Goal: Task Accomplishment & Management: Use online tool/utility

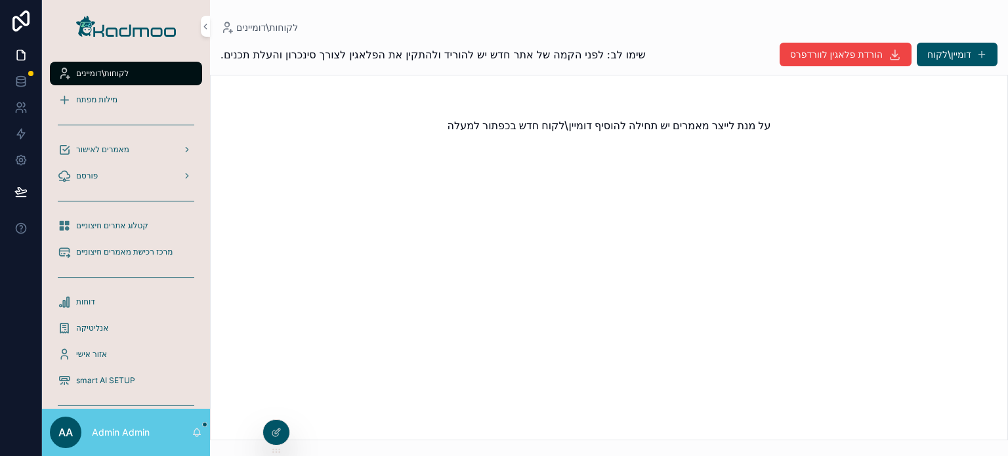
click at [123, 94] on div "מילות מפתח" at bounding box center [126, 99] width 137 height 21
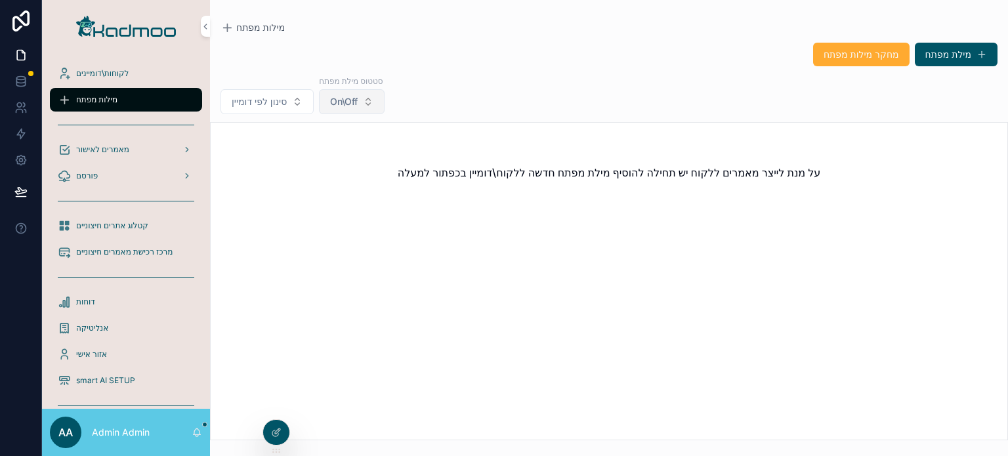
click at [336, 96] on span "On\Off" at bounding box center [344, 101] width 28 height 13
click at [339, 96] on span "On\Off" at bounding box center [344, 101] width 28 height 13
click at [123, 142] on div "מאמרים לאישור" at bounding box center [126, 149] width 137 height 21
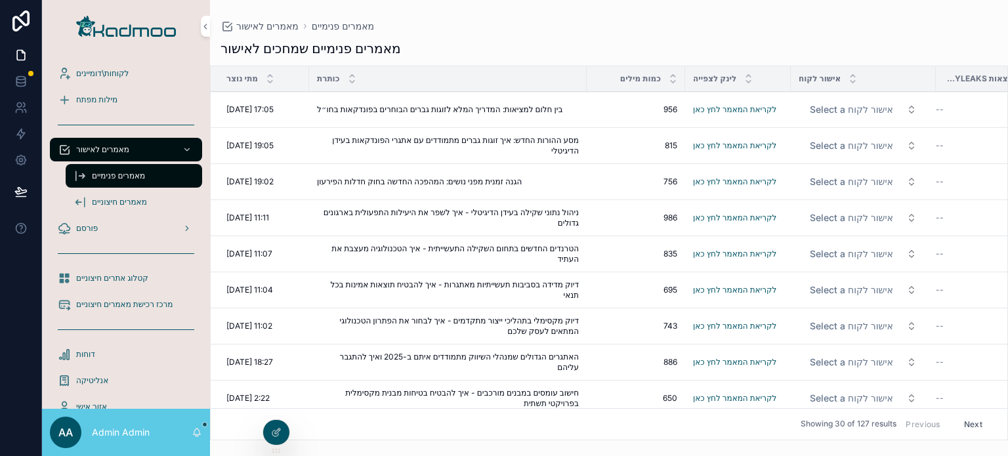
click at [111, 93] on div "מילות מפתח" at bounding box center [126, 99] width 137 height 21
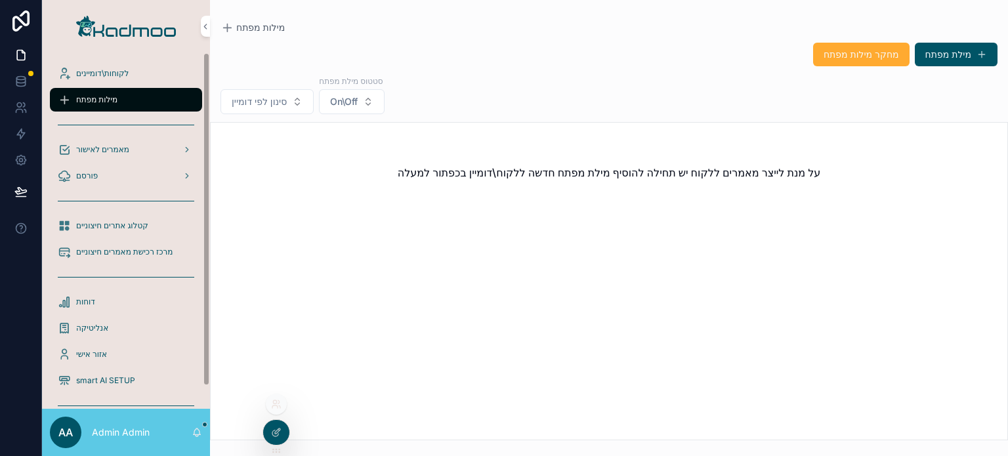
click at [272, 403] on icon at bounding box center [276, 404] width 11 height 11
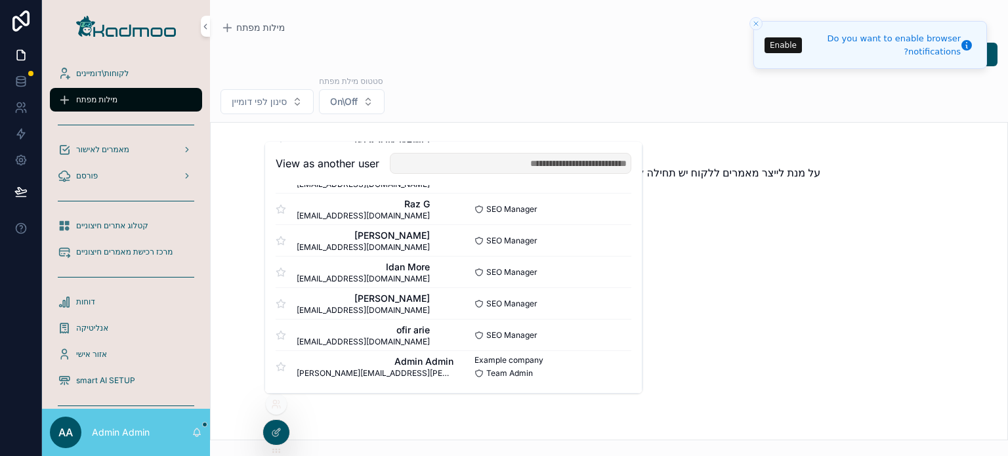
scroll to position [789, 0]
click at [607, 298] on button "Select" at bounding box center [614, 304] width 34 height 19
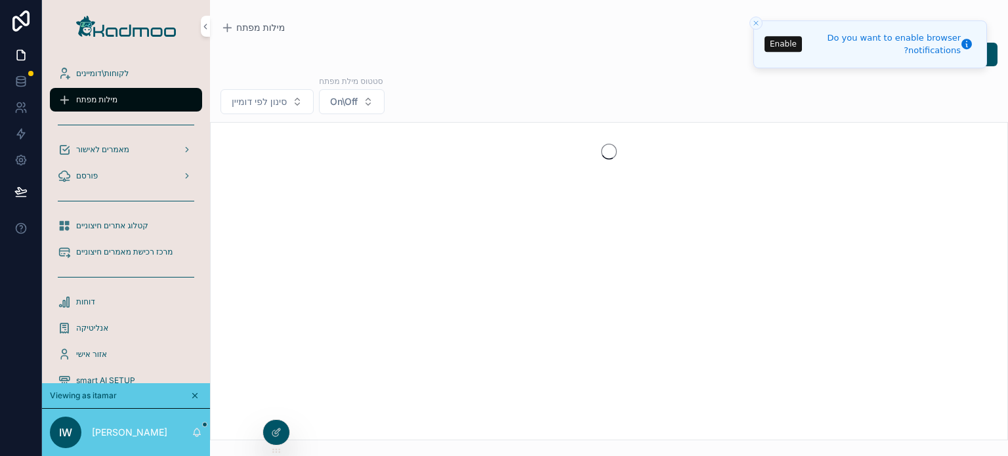
click at [758, 19] on icon "Close toast" at bounding box center [756, 23] width 8 height 8
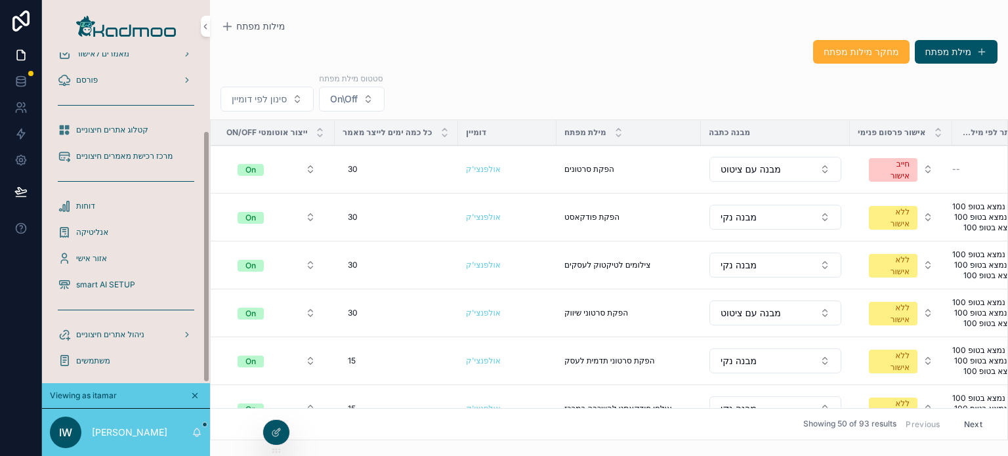
scroll to position [102, 0]
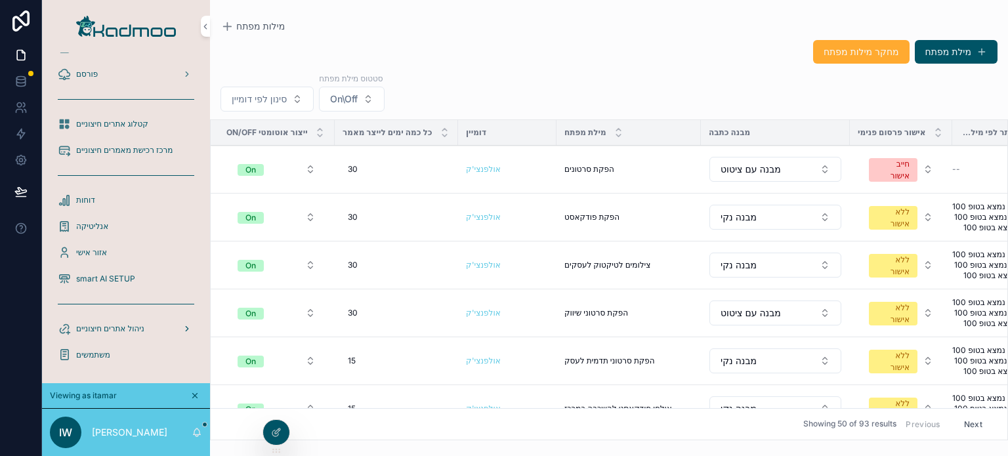
click at [158, 327] on div "ניהול אתרים חיצוניים" at bounding box center [126, 328] width 137 height 21
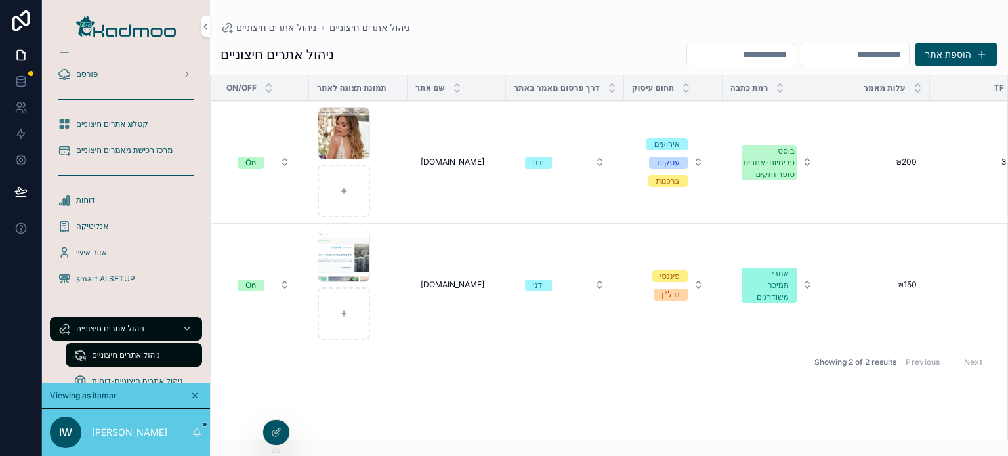
click at [104, 247] on span "אזור אישי" at bounding box center [91, 252] width 31 height 11
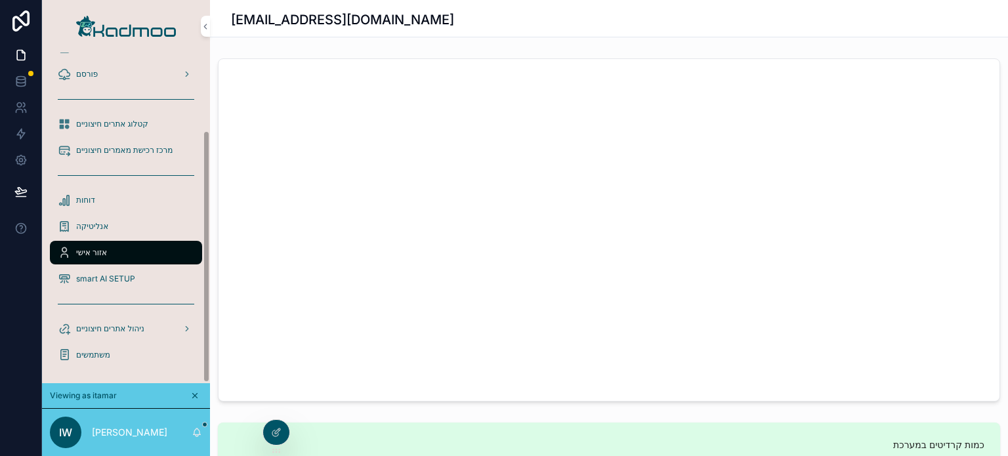
click at [146, 277] on div "smart AI SETUP" at bounding box center [126, 278] width 137 height 21
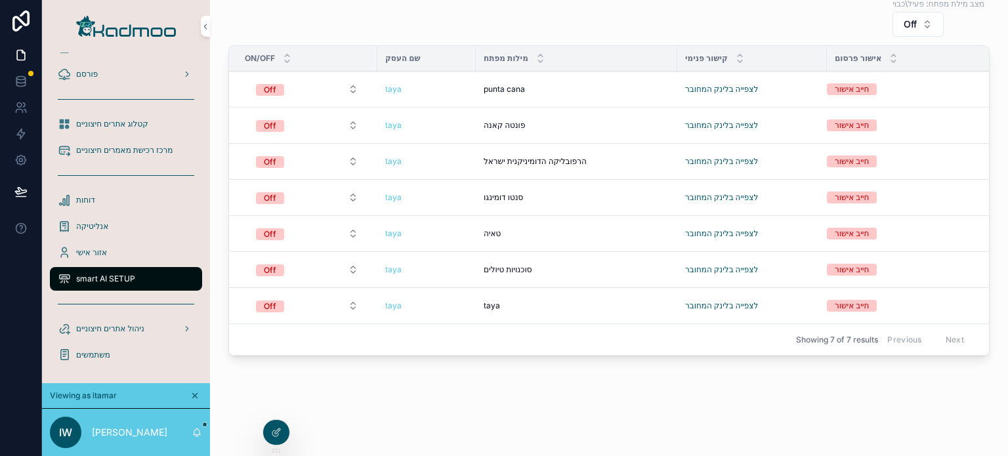
scroll to position [1988, 0]
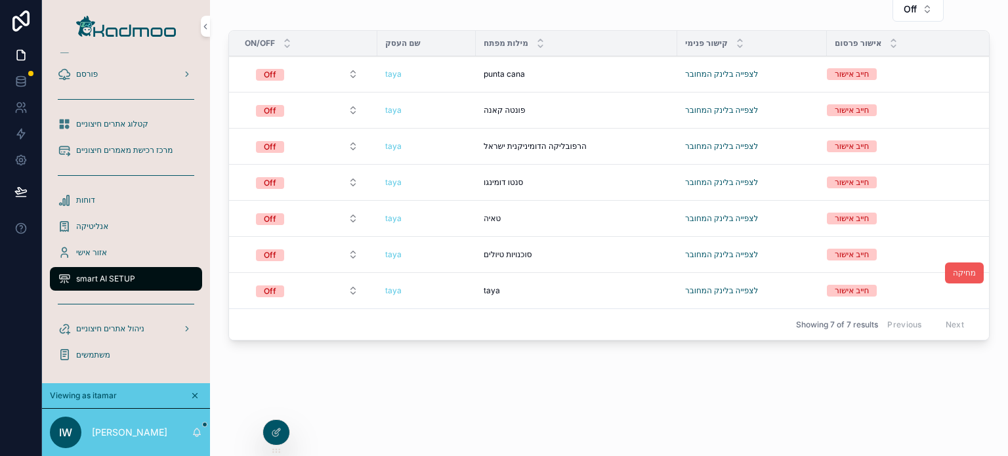
click at [958, 268] on span "מחיקה" at bounding box center [964, 273] width 23 height 11
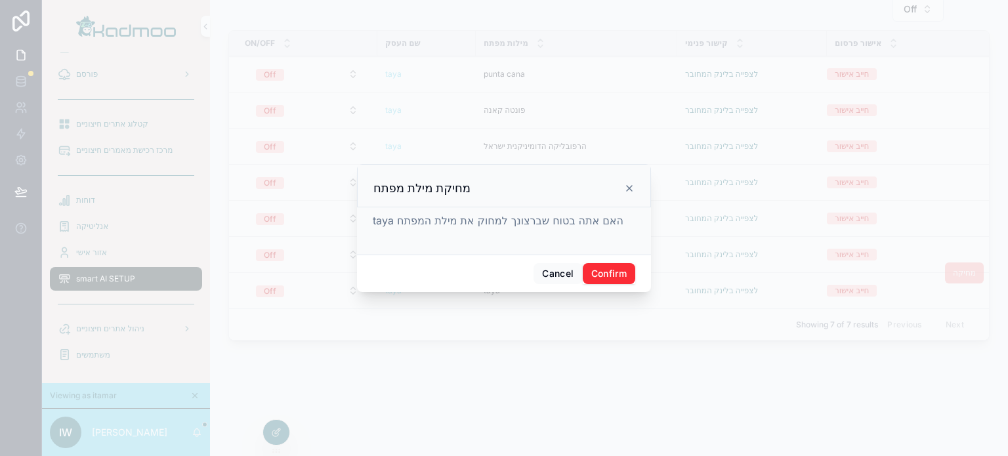
click at [607, 271] on button "Confirm" at bounding box center [609, 273] width 53 height 21
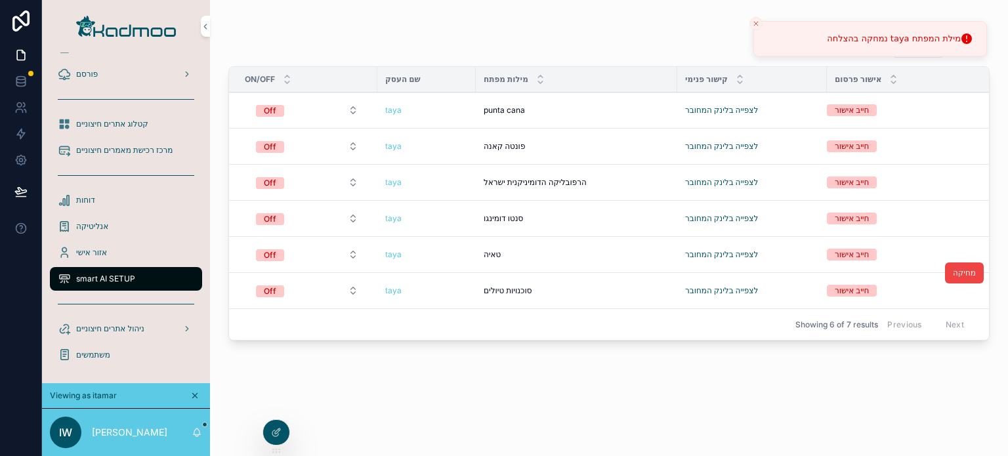
scroll to position [1952, 0]
click at [953, 268] on span "מחיקה" at bounding box center [964, 273] width 23 height 11
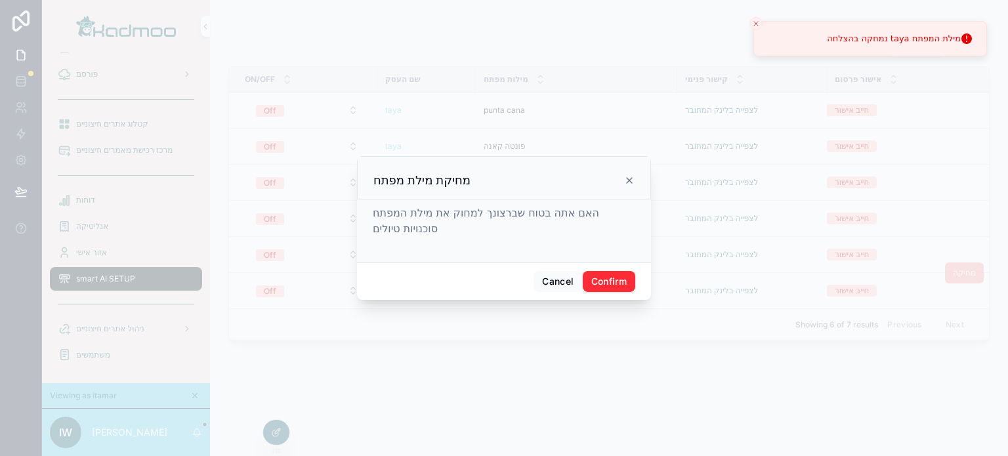
click at [604, 284] on button "Confirm" at bounding box center [609, 281] width 53 height 21
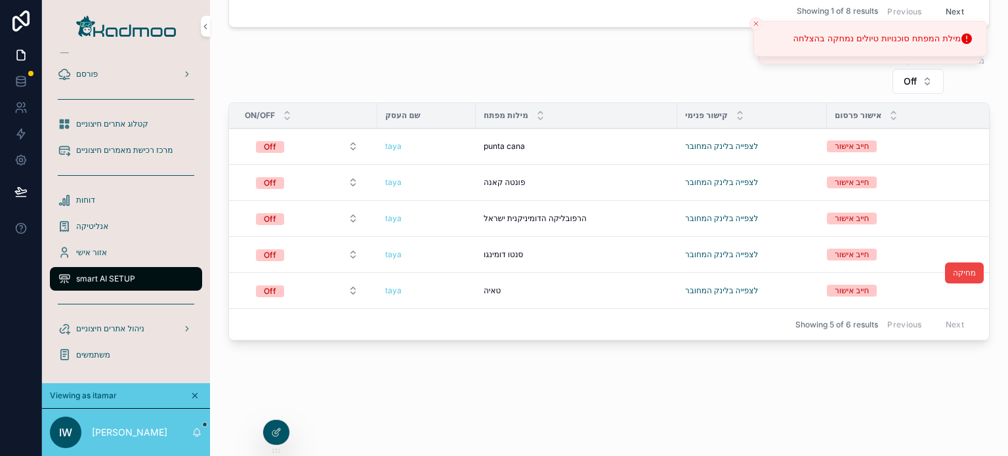
scroll to position [1916, 0]
click at [953, 232] on span "מחיקה" at bounding box center [964, 237] width 23 height 11
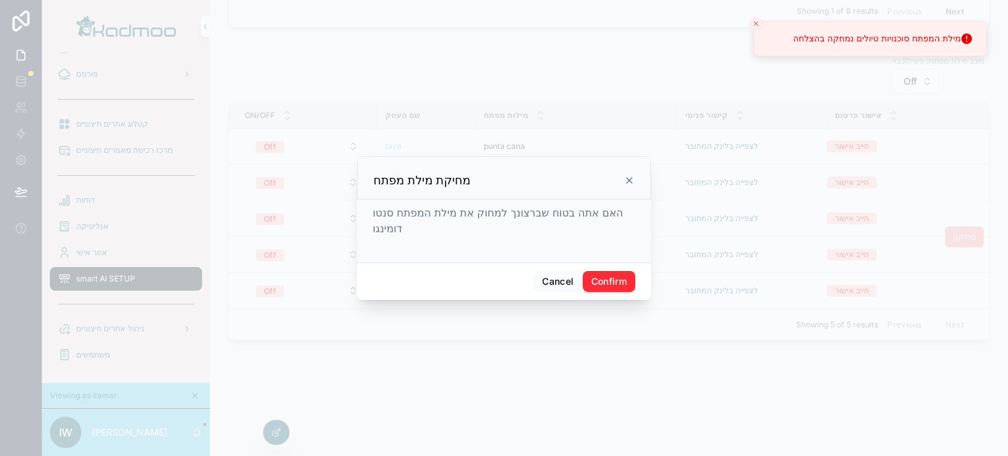
click at [612, 278] on button "Confirm" at bounding box center [609, 281] width 53 height 21
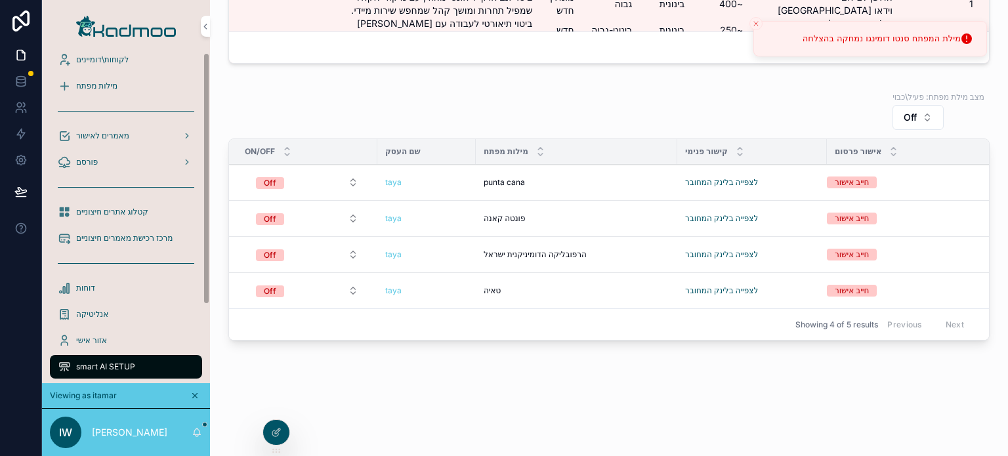
scroll to position [0, 0]
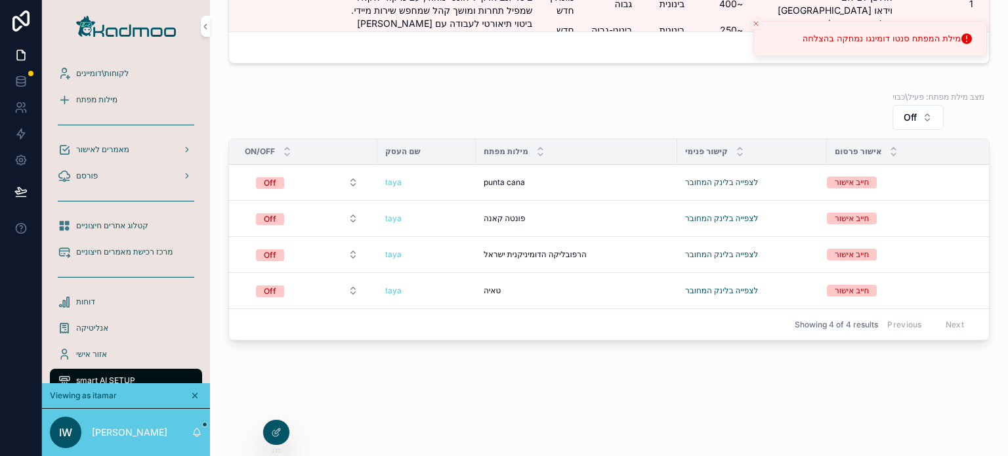
click at [114, 97] on span "מילות מפתח" at bounding box center [96, 100] width 41 height 11
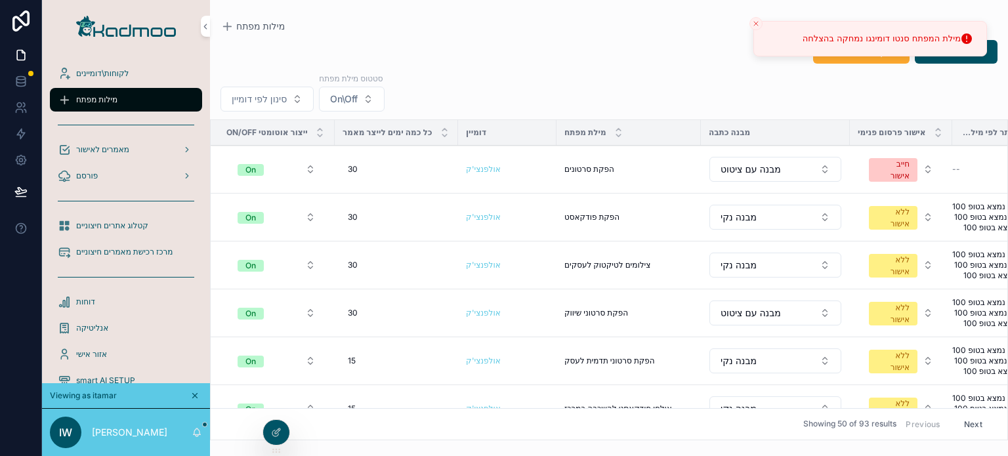
click at [116, 63] on div "לקוחות\דומיינים" at bounding box center [126, 73] width 137 height 21
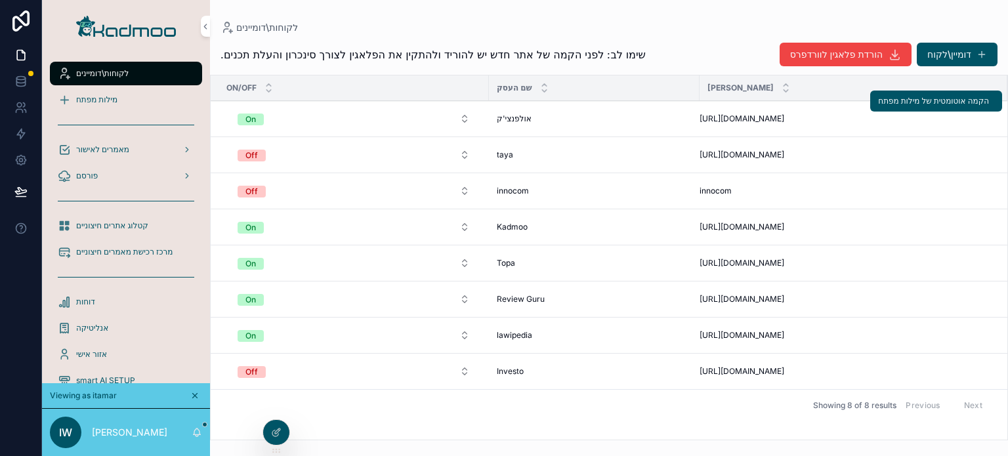
click at [535, 118] on div "אולפנצי'ק אולפנצי'ק" at bounding box center [594, 119] width 195 height 11
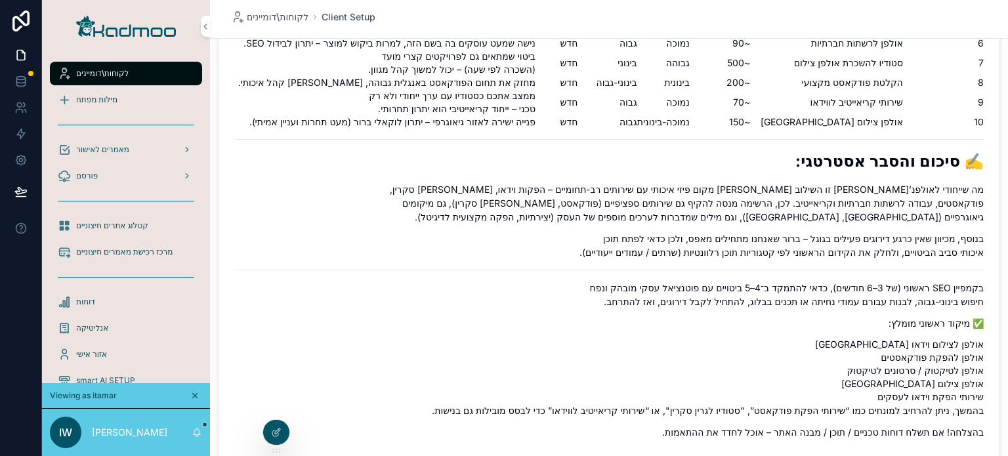
scroll to position [2177, 0]
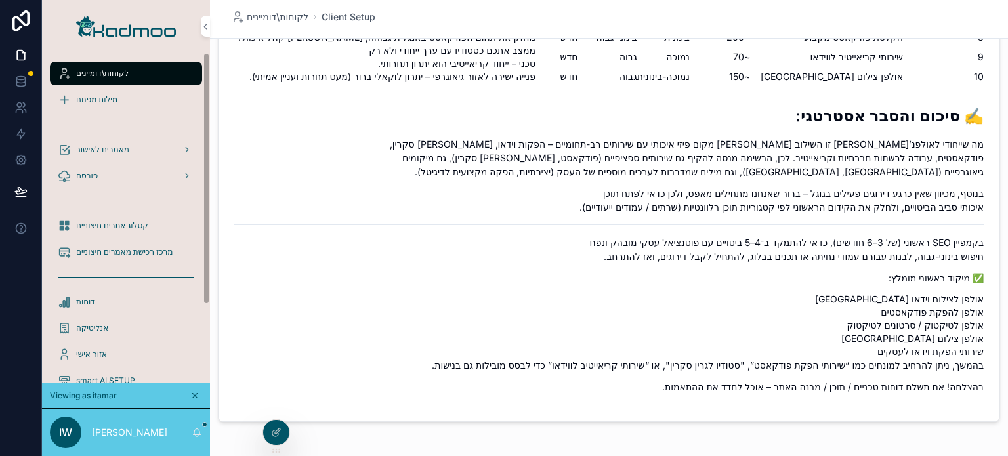
click at [87, 96] on span "מילות מפתח" at bounding box center [96, 100] width 41 height 11
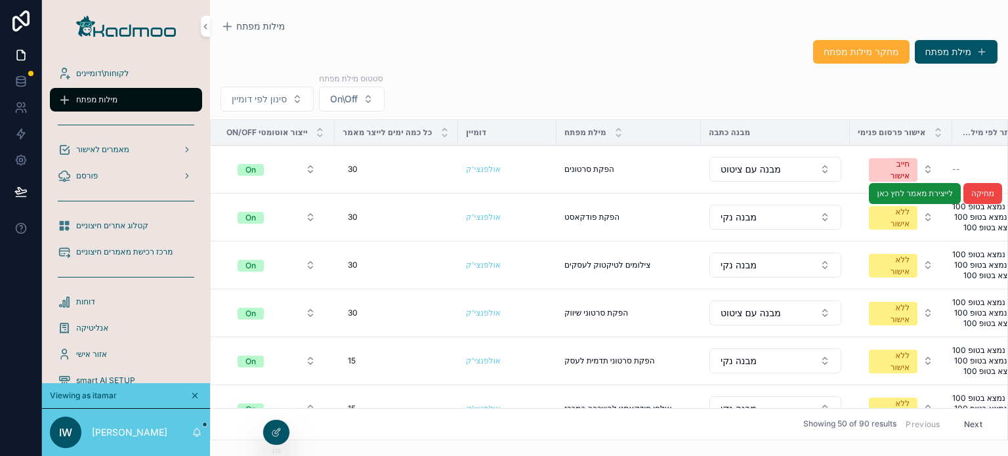
click at [570, 215] on span "הפקת פודקאסט" at bounding box center [592, 217] width 55 height 11
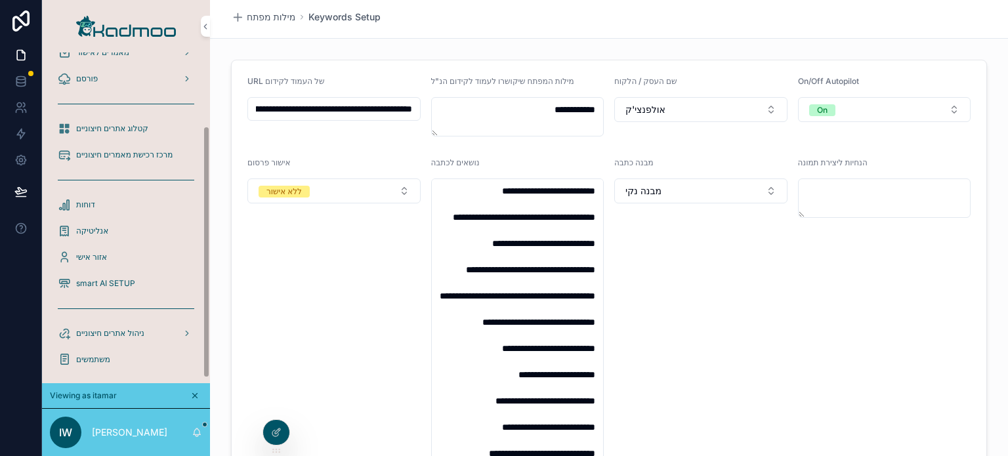
scroll to position [102, 0]
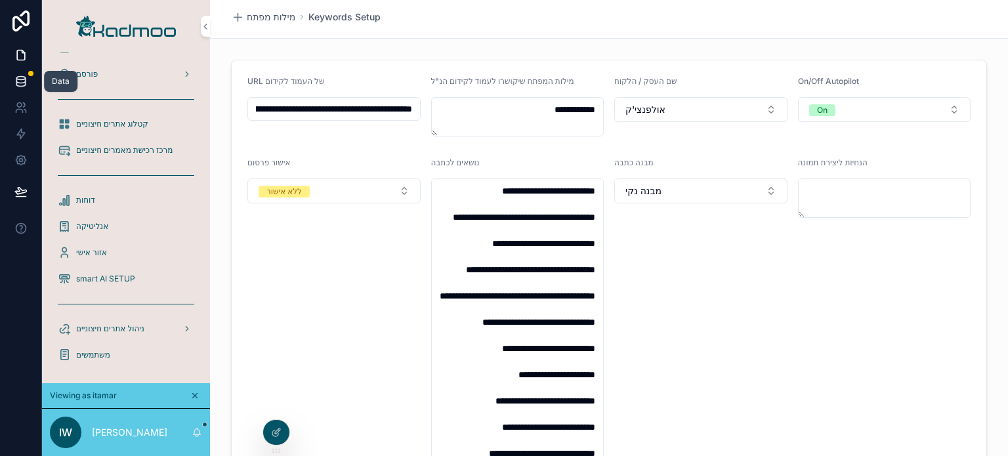
click at [19, 81] on icon at bounding box center [20, 81] width 13 height 13
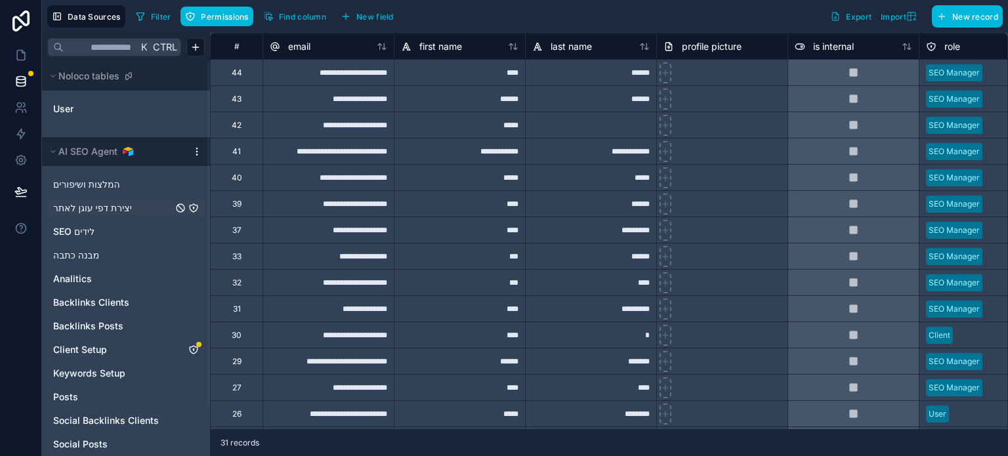
click at [87, 205] on span "יצירת דפי עוגן לאתר" at bounding box center [92, 208] width 79 height 13
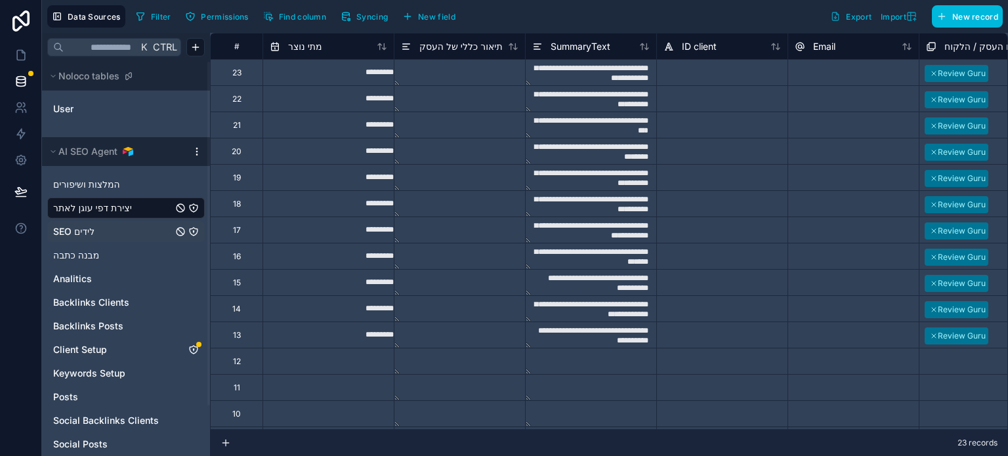
click at [97, 229] on link "לידים SEO" at bounding box center [112, 231] width 119 height 13
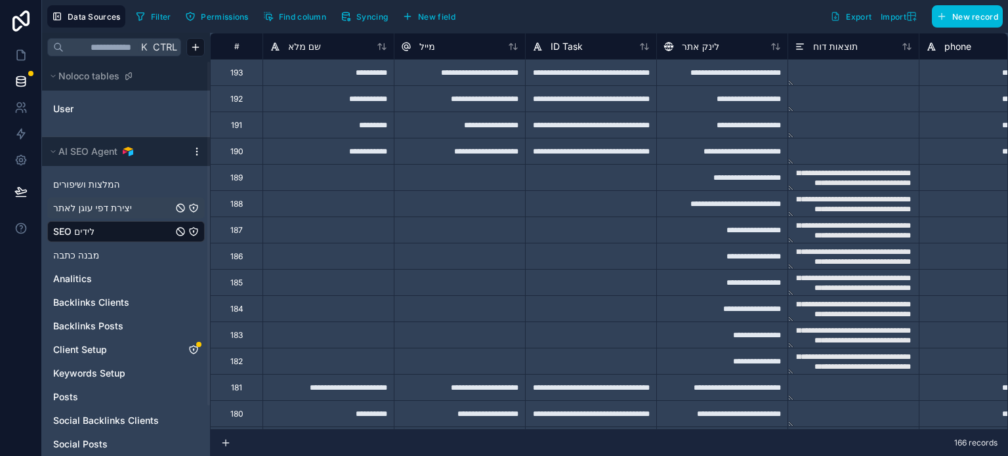
drag, startPoint x: 423, startPoint y: 429, endPoint x: 302, endPoint y: 398, distance: 125.1
click at [303, 415] on div "**********" at bounding box center [609, 231] width 798 height 397
click at [473, 158] on div "**********" at bounding box center [459, 151] width 131 height 26
click at [473, 156] on div "**********" at bounding box center [459, 151] width 131 height 26
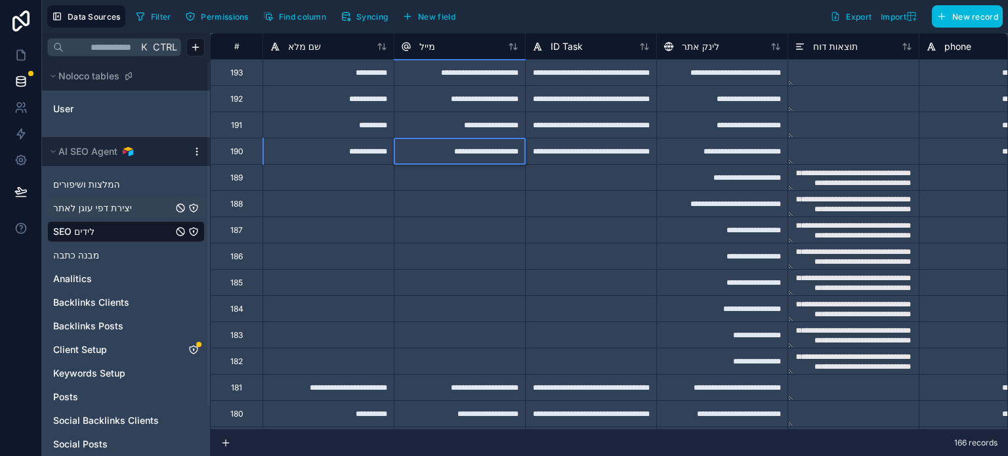
click at [468, 154] on input "**********" at bounding box center [460, 152] width 131 height 26
click at [465, 154] on input "**********" at bounding box center [460, 152] width 131 height 26
drag, startPoint x: 465, startPoint y: 151, endPoint x: 525, endPoint y: 149, distance: 60.4
click at [525, 149] on div "**********" at bounding box center [892, 151] width 1365 height 26
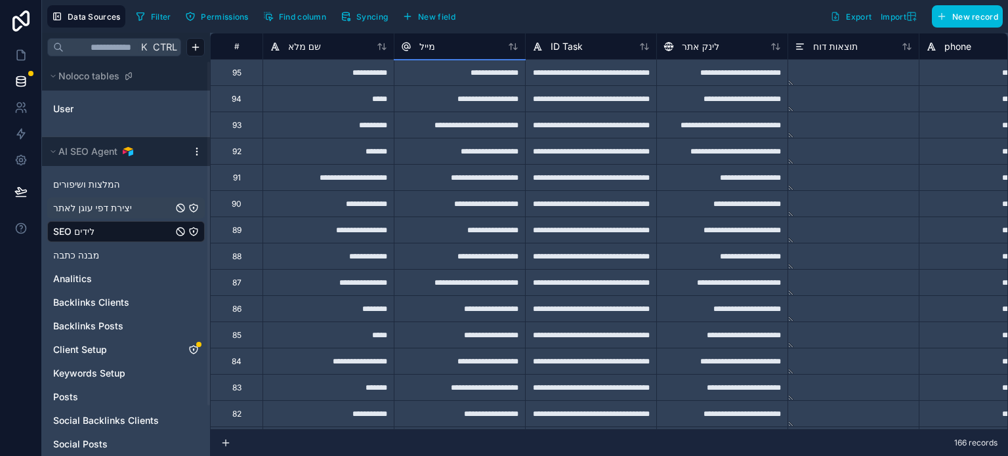
scroll to position [3033, 0]
